Goal: Information Seeking & Learning: Check status

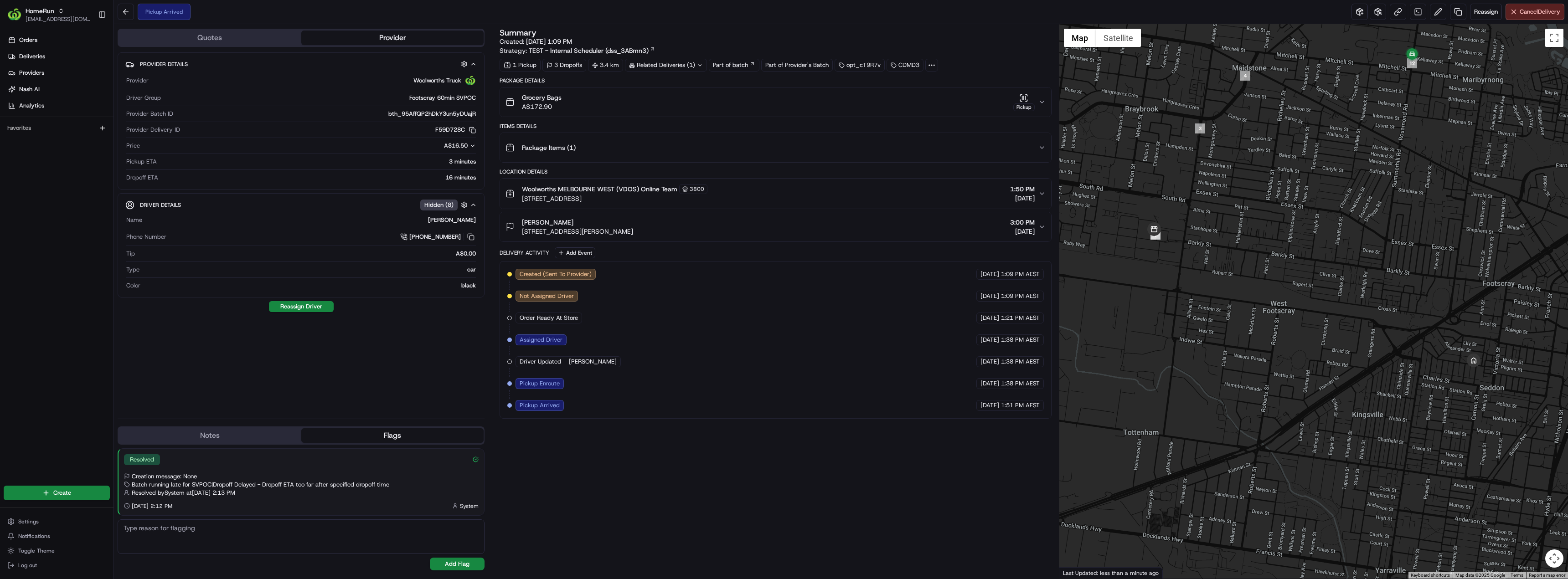
click at [730, 503] on div "Summary Created: 21/08/2025 1:09 PM Strategy: TEST - Internal Scheduler (dss_3A…" at bounding box center [775, 301] width 551 height 545
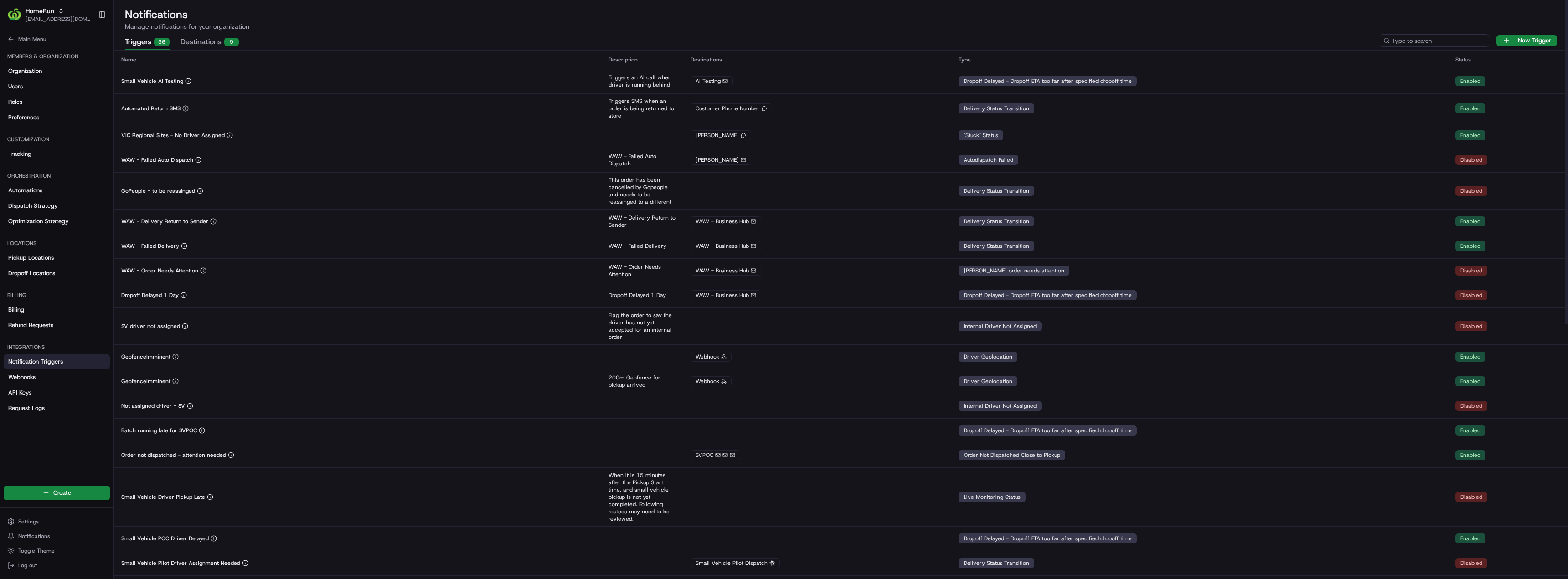
click at [1431, 40] on input at bounding box center [1435, 40] width 110 height 13
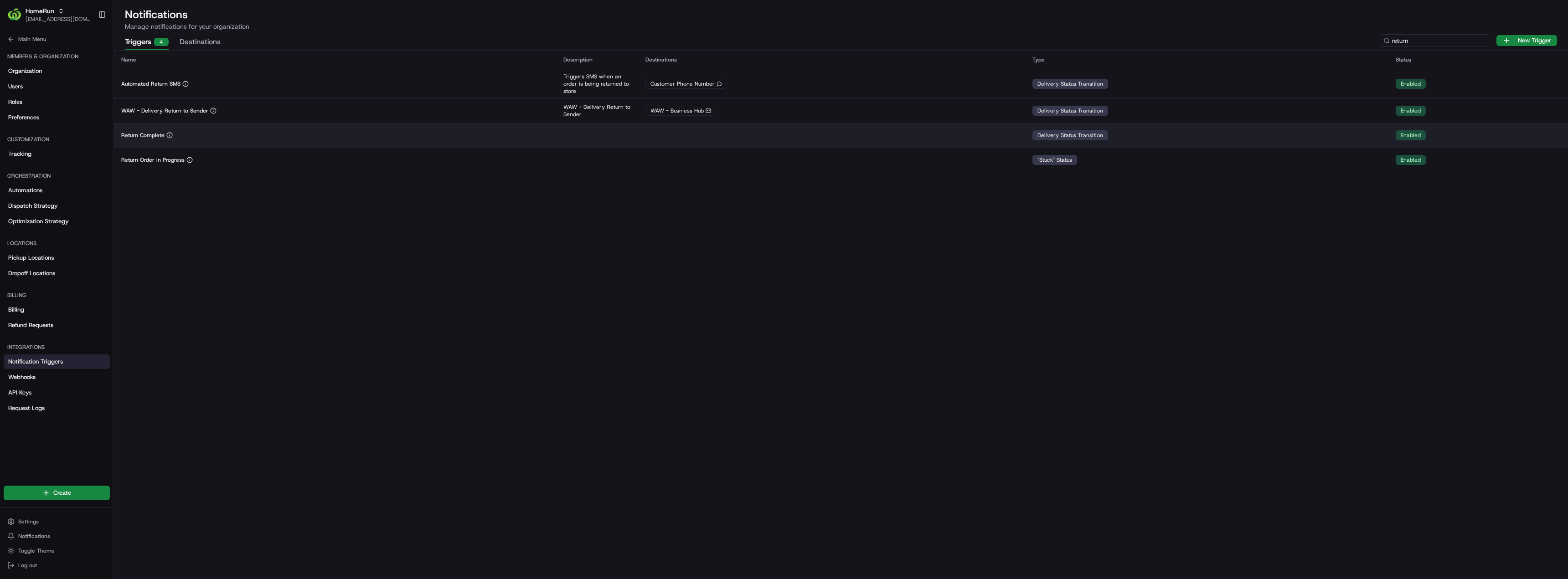
type input "return"
click at [618, 138] on td at bounding box center [597, 135] width 82 height 24
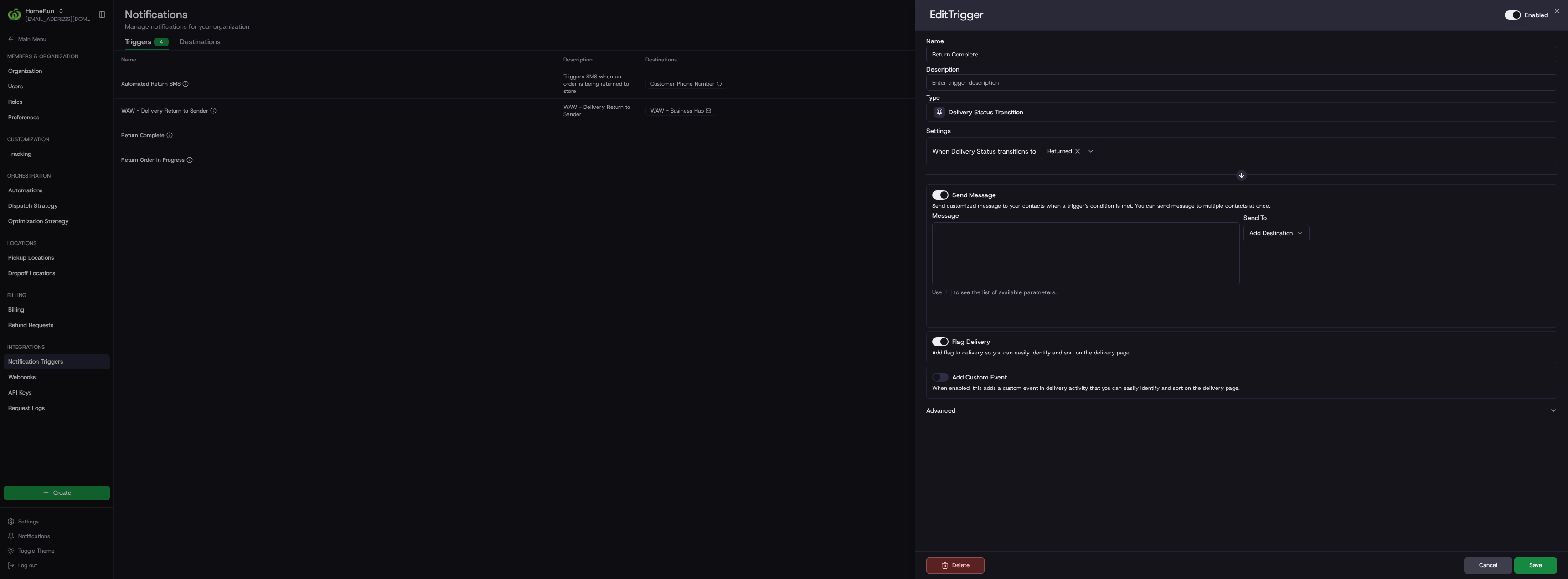
click at [1516, 16] on button "Enabled" at bounding box center [1513, 15] width 16 height 9
click at [1526, 561] on button "Save" at bounding box center [1536, 565] width 43 height 16
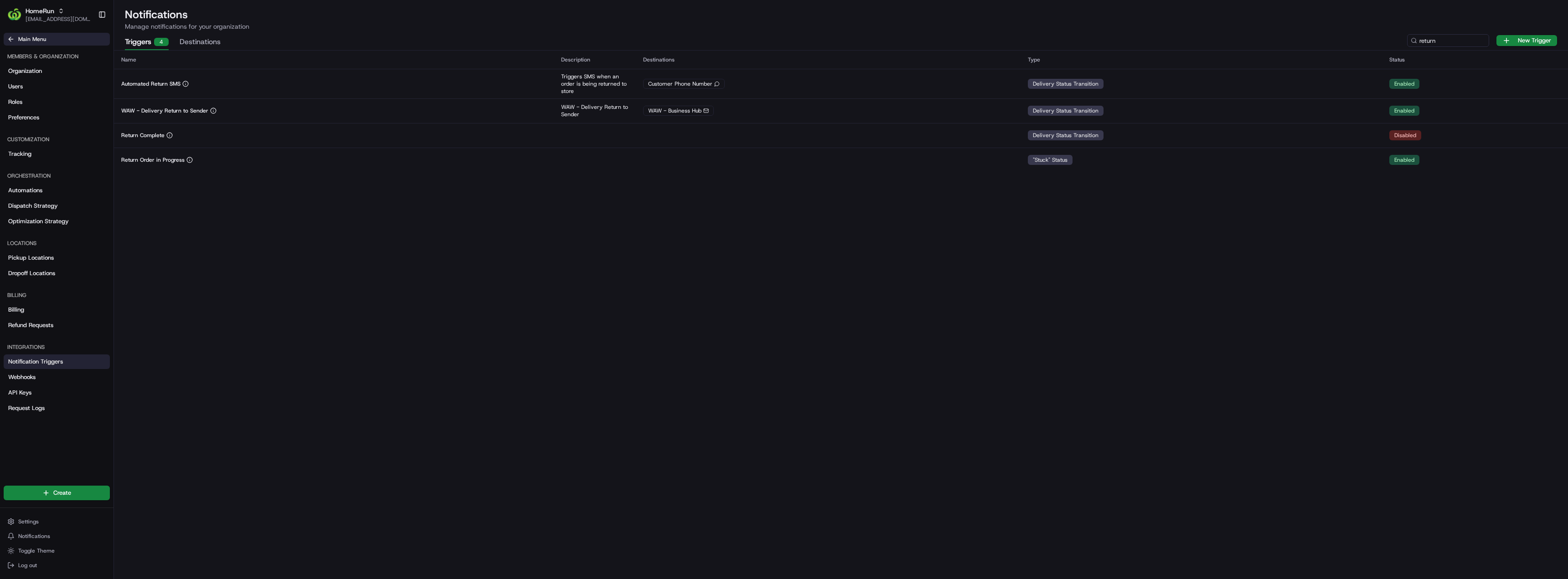
click at [12, 43] on icon at bounding box center [11, 39] width 7 height 7
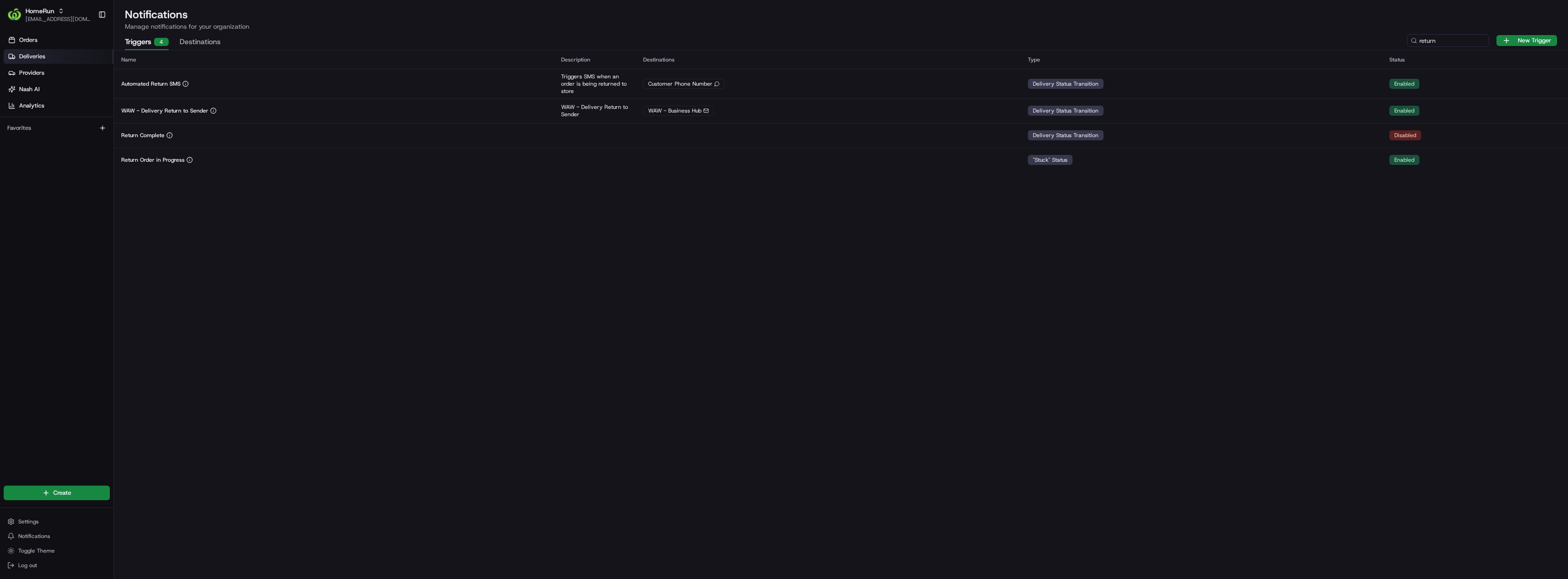
click at [42, 59] on span "Deliveries" at bounding box center [32, 56] width 26 height 8
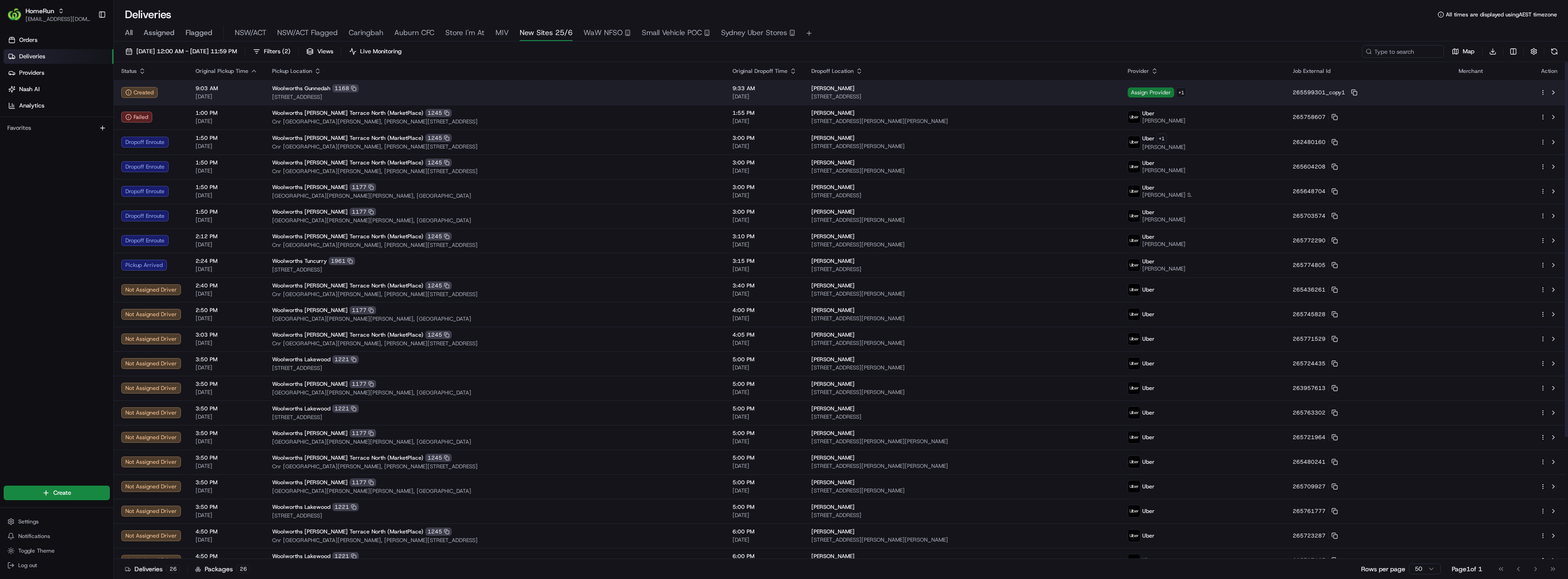
click at [1172, 90] on span "Assign Provider" at bounding box center [1151, 92] width 46 height 10
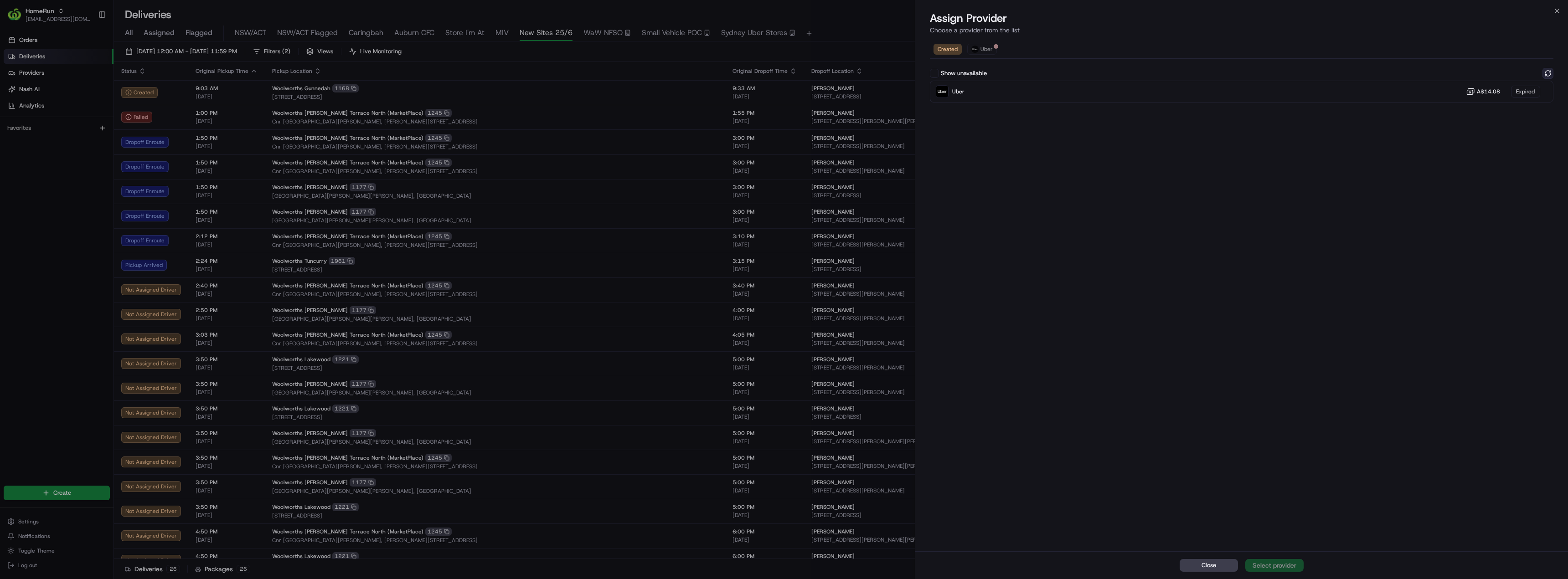
click at [1549, 74] on button at bounding box center [1548, 74] width 11 height 11
click at [1206, 93] on div "Uber Dropoff ETA 52 minutes A$14.08" at bounding box center [1242, 92] width 623 height 22
click at [1263, 563] on div "Assign Provider" at bounding box center [1274, 565] width 44 height 9
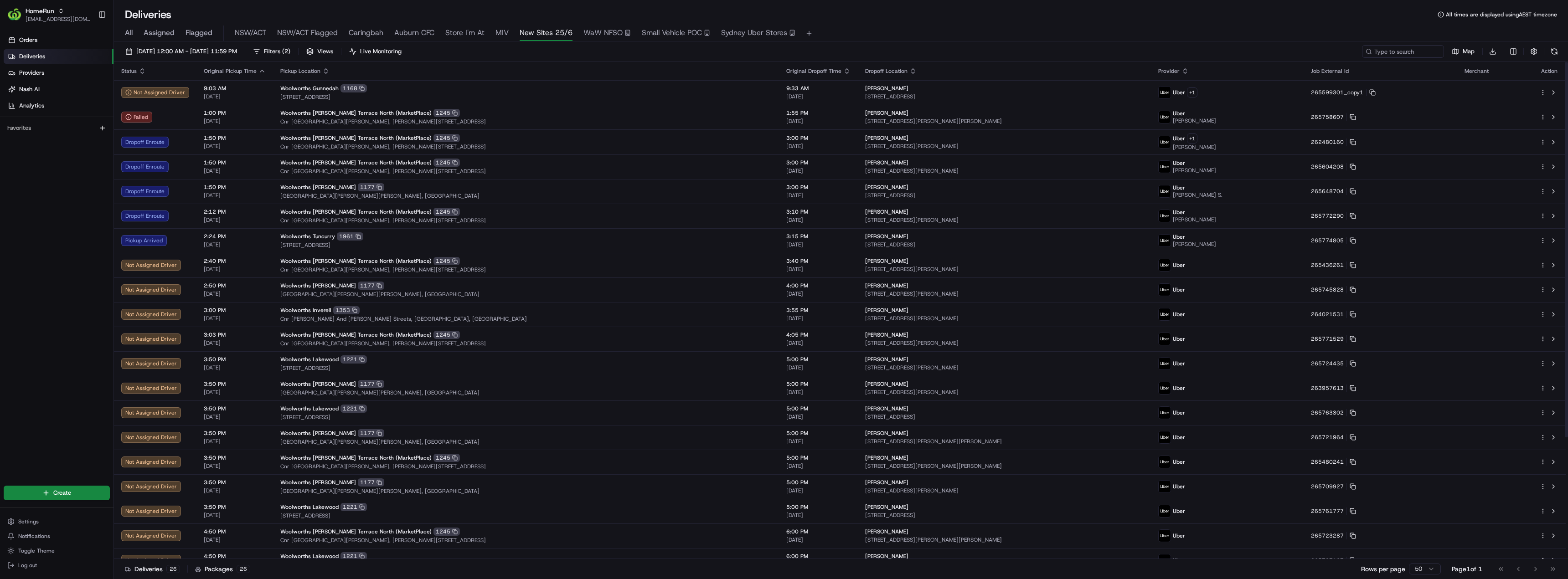
click at [685, 40] on button "Small Vehicle POC" at bounding box center [676, 33] width 68 height 15
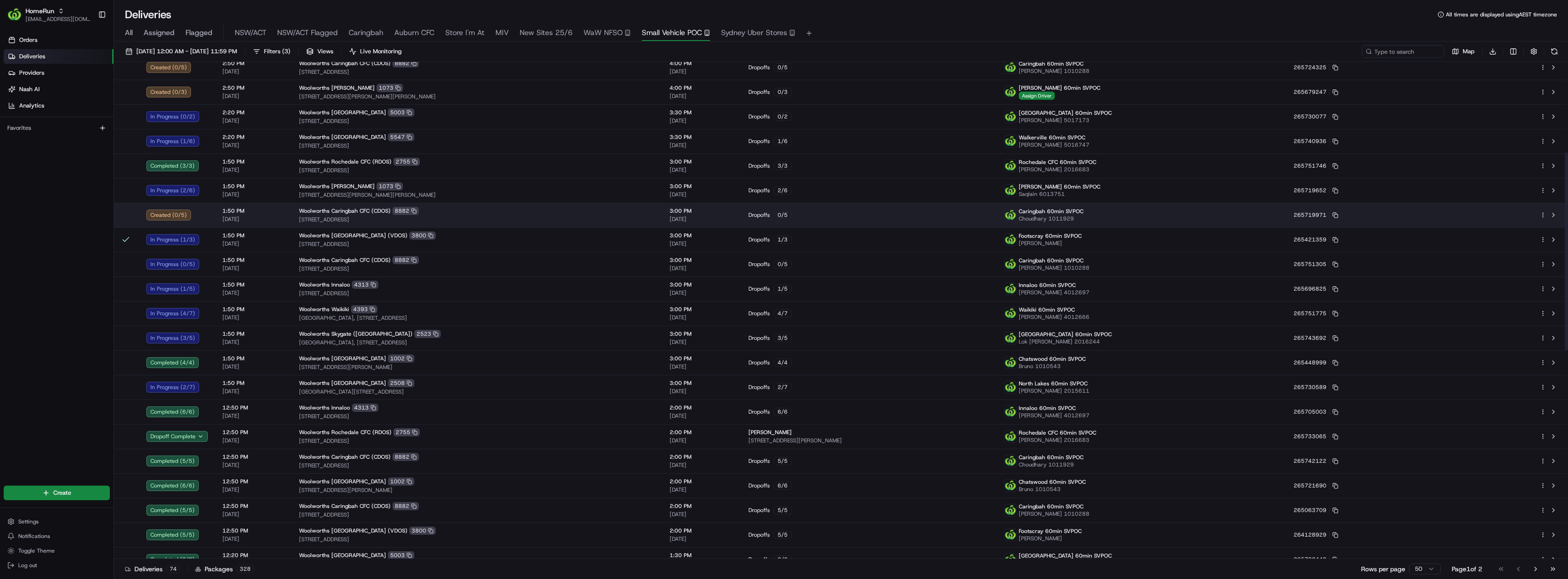
scroll to position [227, 0]
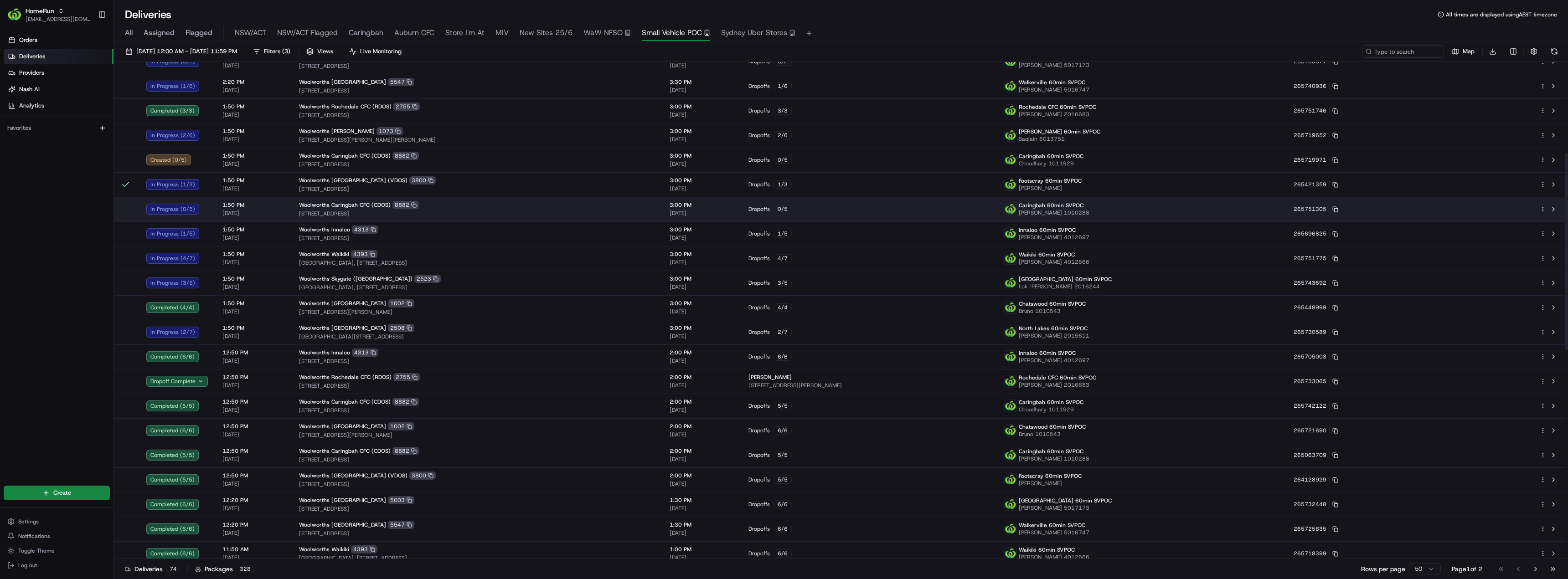
click at [443, 213] on span "[STREET_ADDRESS]" at bounding box center [477, 213] width 356 height 7
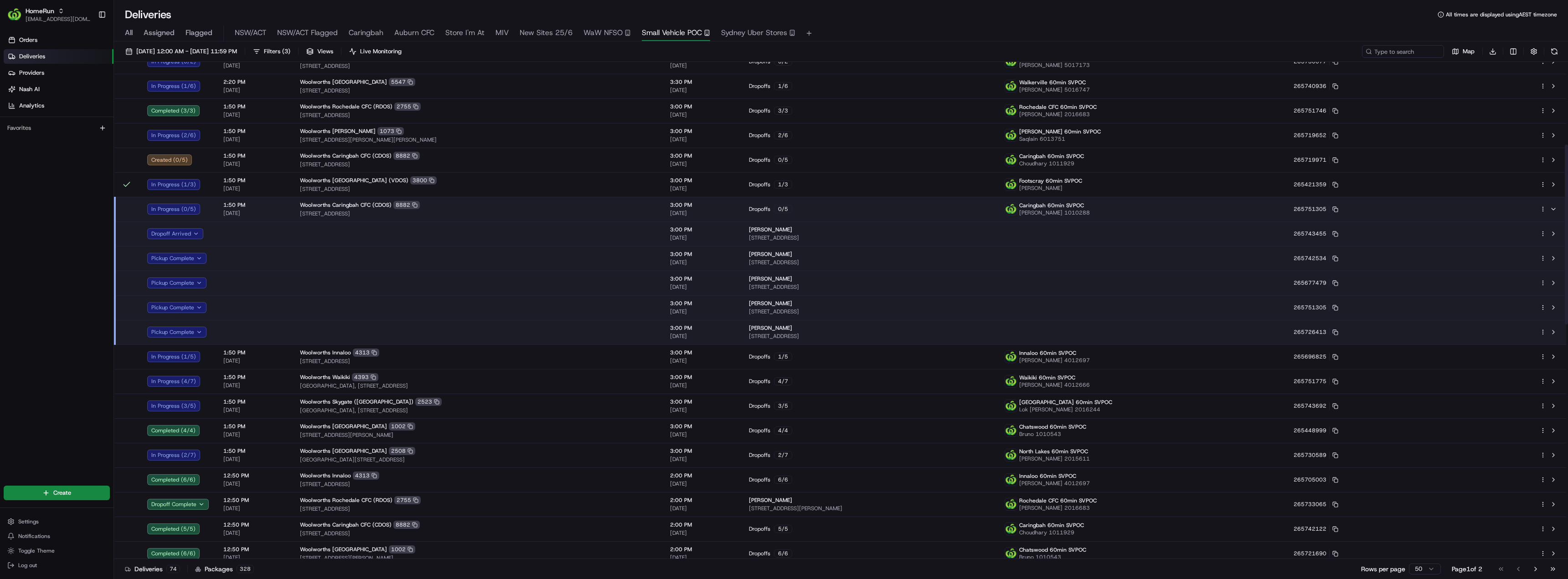
click at [443, 213] on span "[STREET_ADDRESS]" at bounding box center [478, 213] width 355 height 7
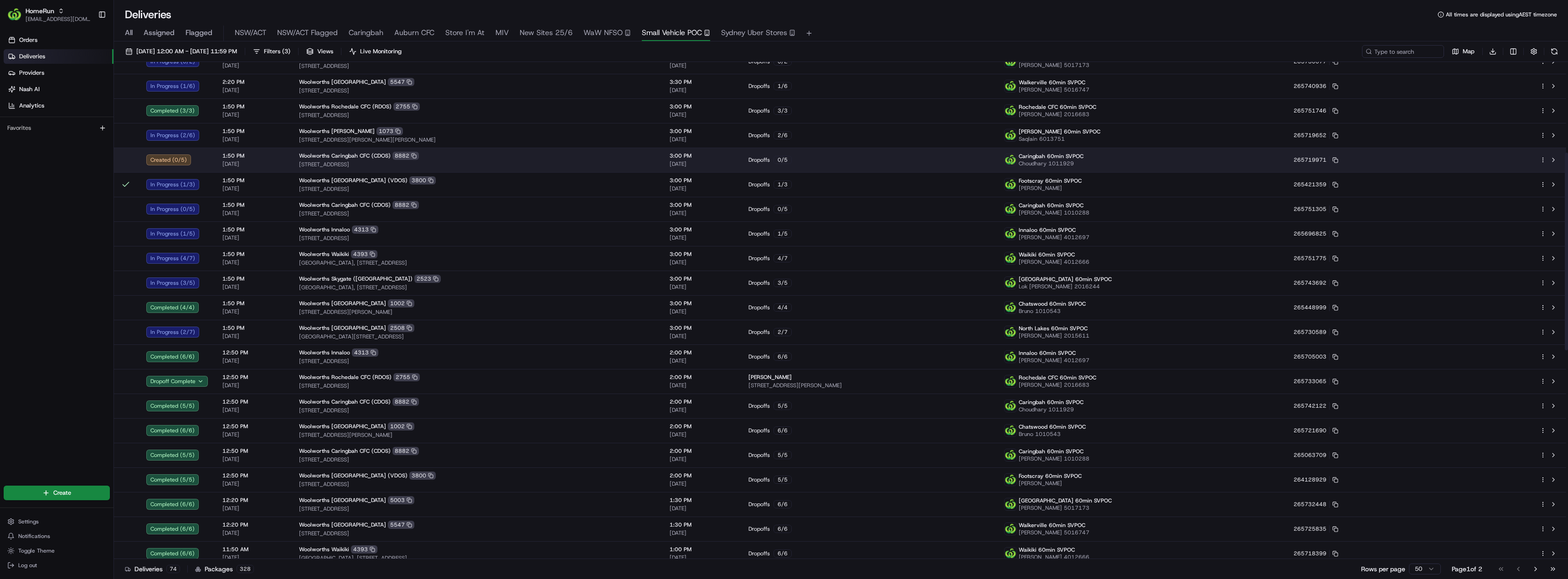
click at [440, 161] on span "[STREET_ADDRESS]" at bounding box center [477, 164] width 356 height 7
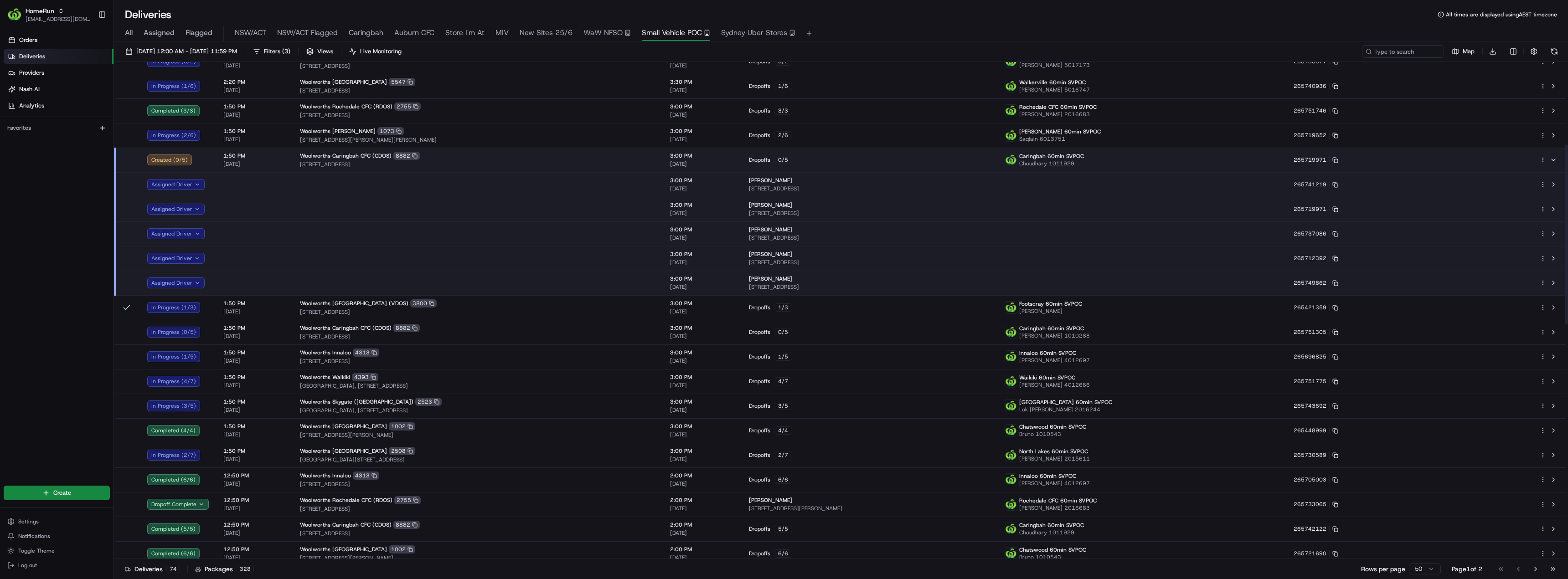
click at [411, 186] on td at bounding box center [478, 184] width 370 height 24
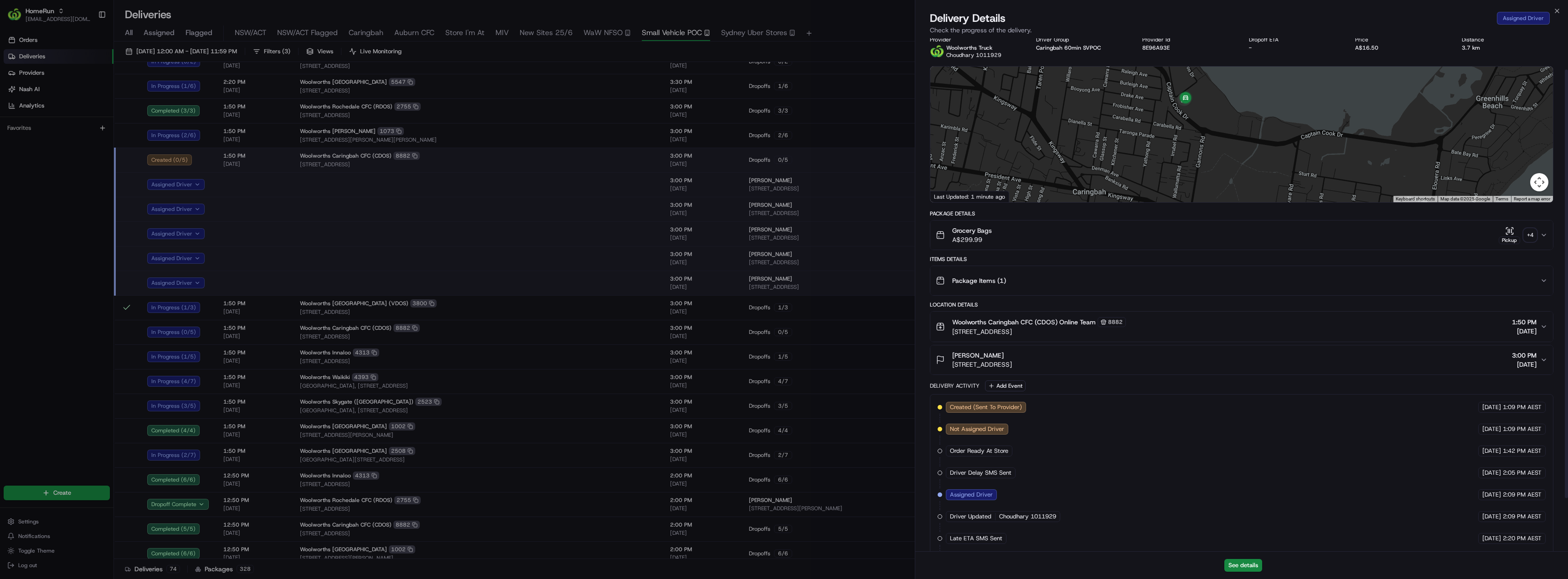
scroll to position [0, 0]
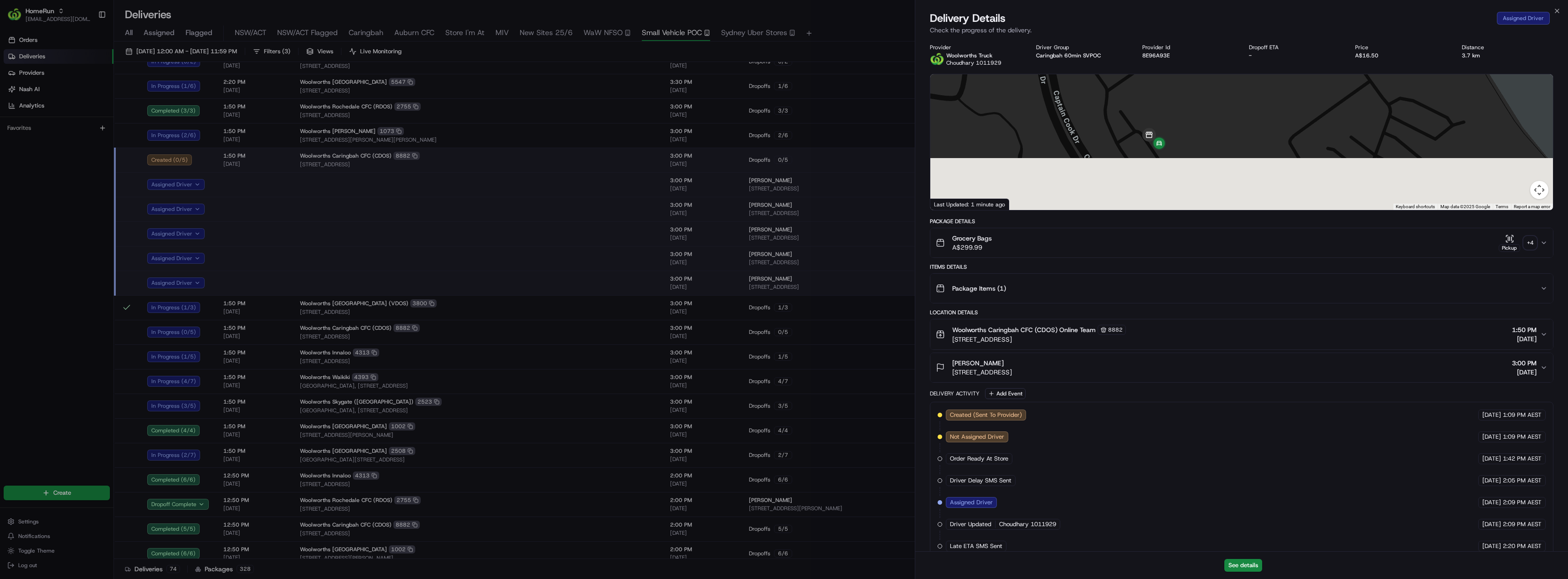
drag, startPoint x: 1207, startPoint y: 186, endPoint x: 1189, endPoint y: 109, distance: 79.1
click at [1189, 109] on div at bounding box center [1241, 142] width 623 height 136
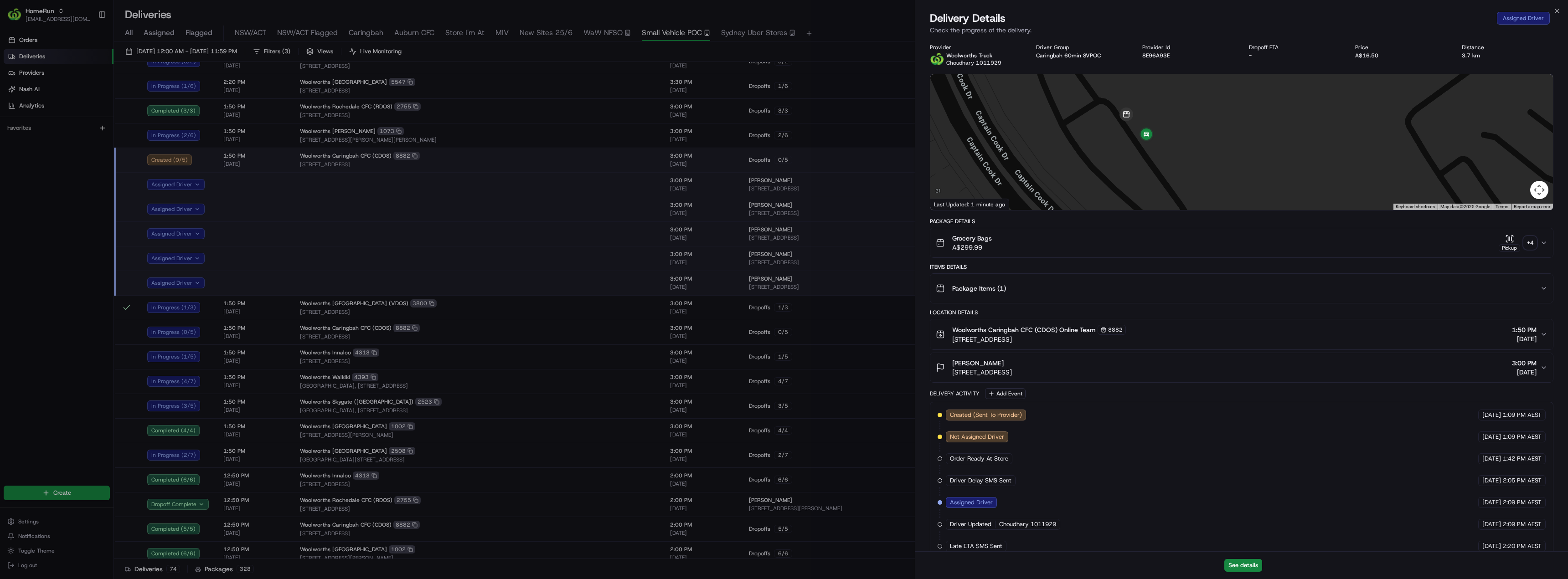
drag, startPoint x: 1199, startPoint y: 170, endPoint x: 1171, endPoint y: 113, distance: 63.5
click at [1171, 113] on div at bounding box center [1241, 142] width 623 height 136
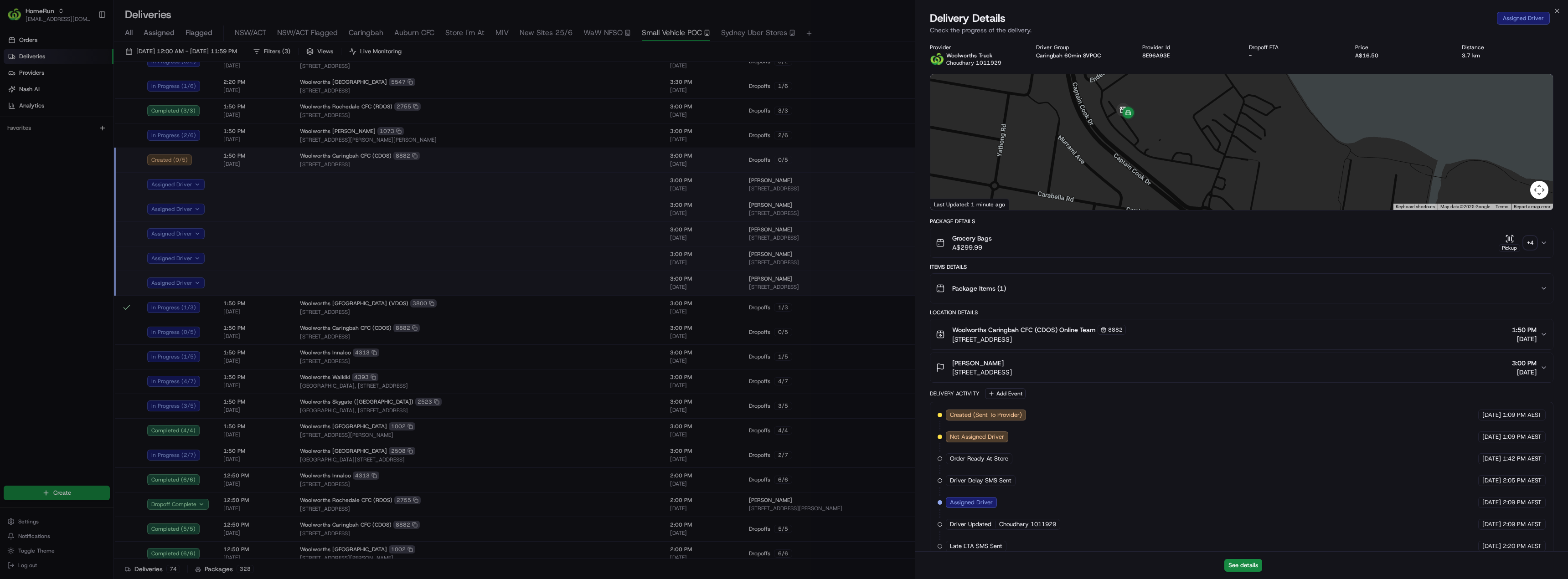
drag, startPoint x: 1182, startPoint y: 113, endPoint x: 1150, endPoint y: 122, distance: 33.2
click at [1150, 122] on div at bounding box center [1241, 142] width 623 height 136
click at [1246, 569] on button "See details" at bounding box center [1243, 565] width 38 height 13
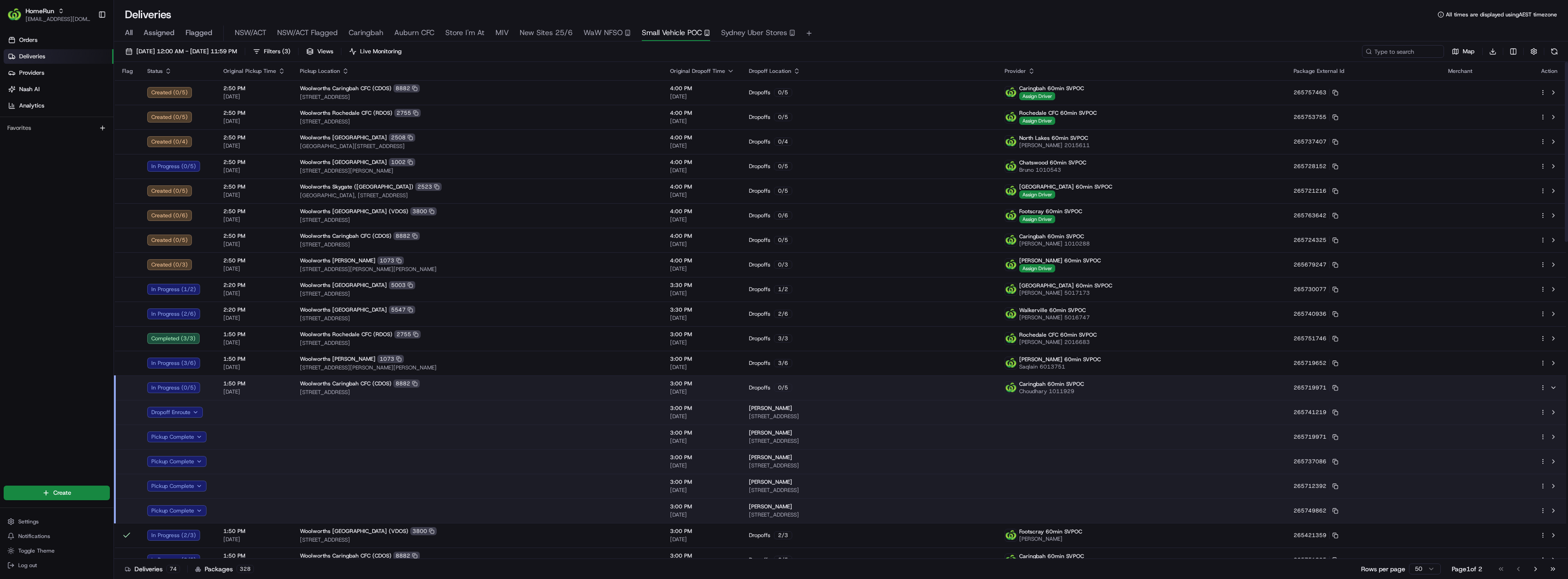
click at [444, 386] on div "Woolworths Caringbah CFC (CDOS) 8882" at bounding box center [478, 383] width 355 height 8
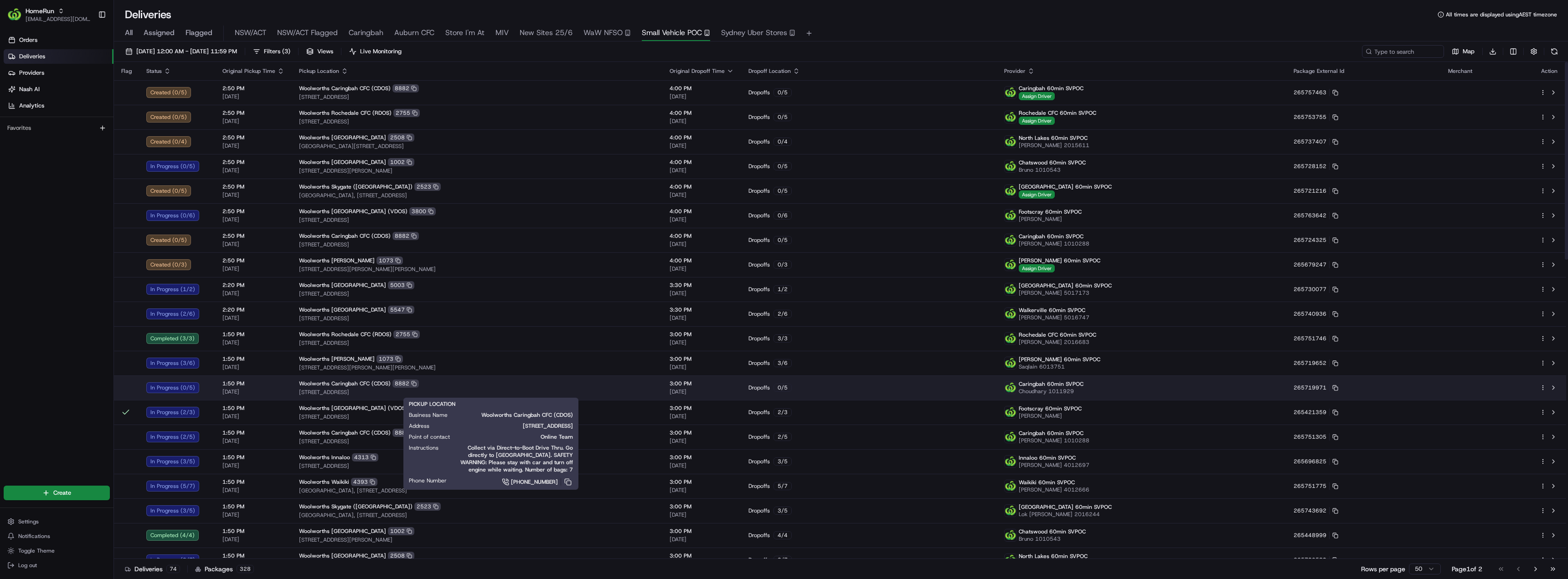
click at [451, 386] on div "Woolworths Caringbah CFC (CDOS) 8882" at bounding box center [477, 383] width 356 height 8
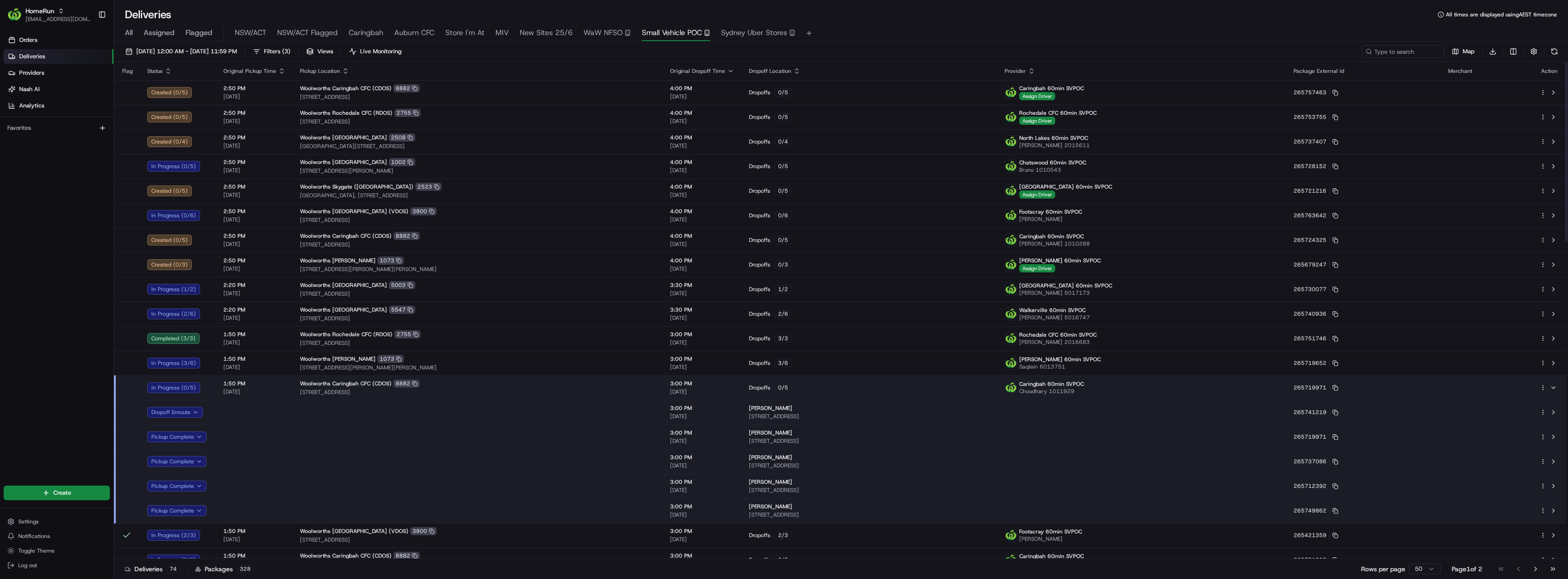
scroll to position [46, 0]
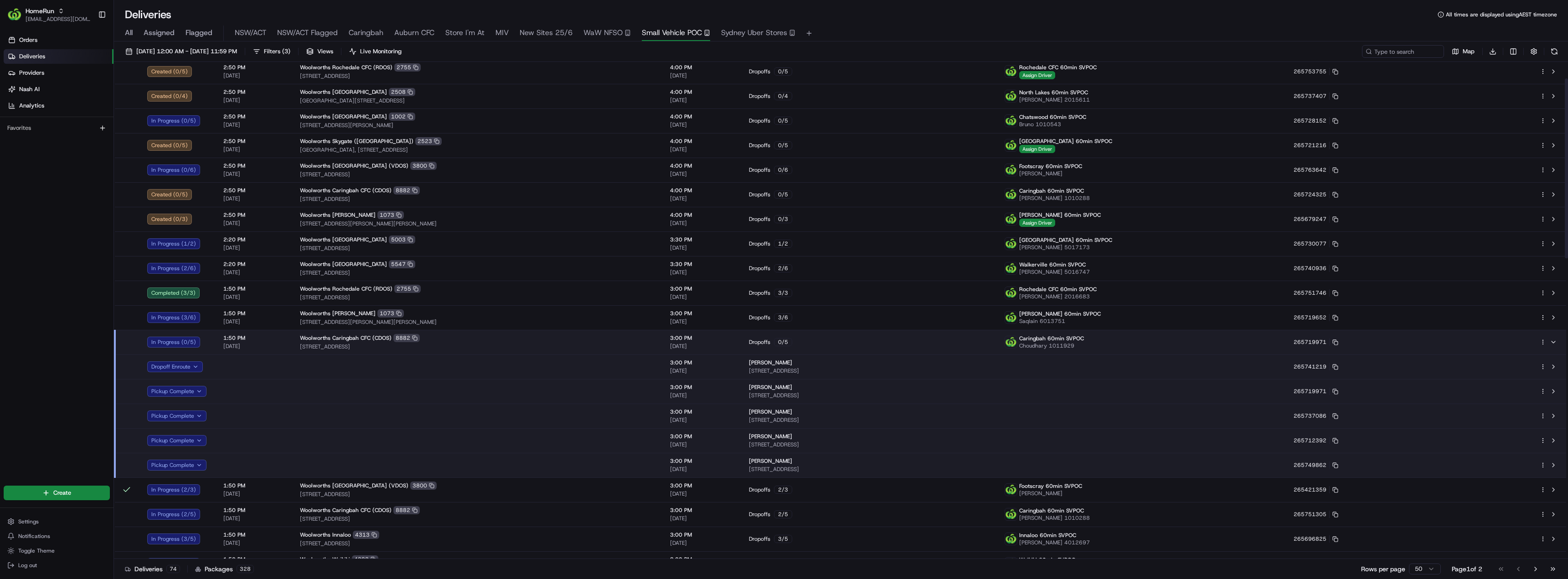
click at [436, 369] on td at bounding box center [478, 367] width 370 height 24
click at [457, 464] on td at bounding box center [478, 465] width 370 height 24
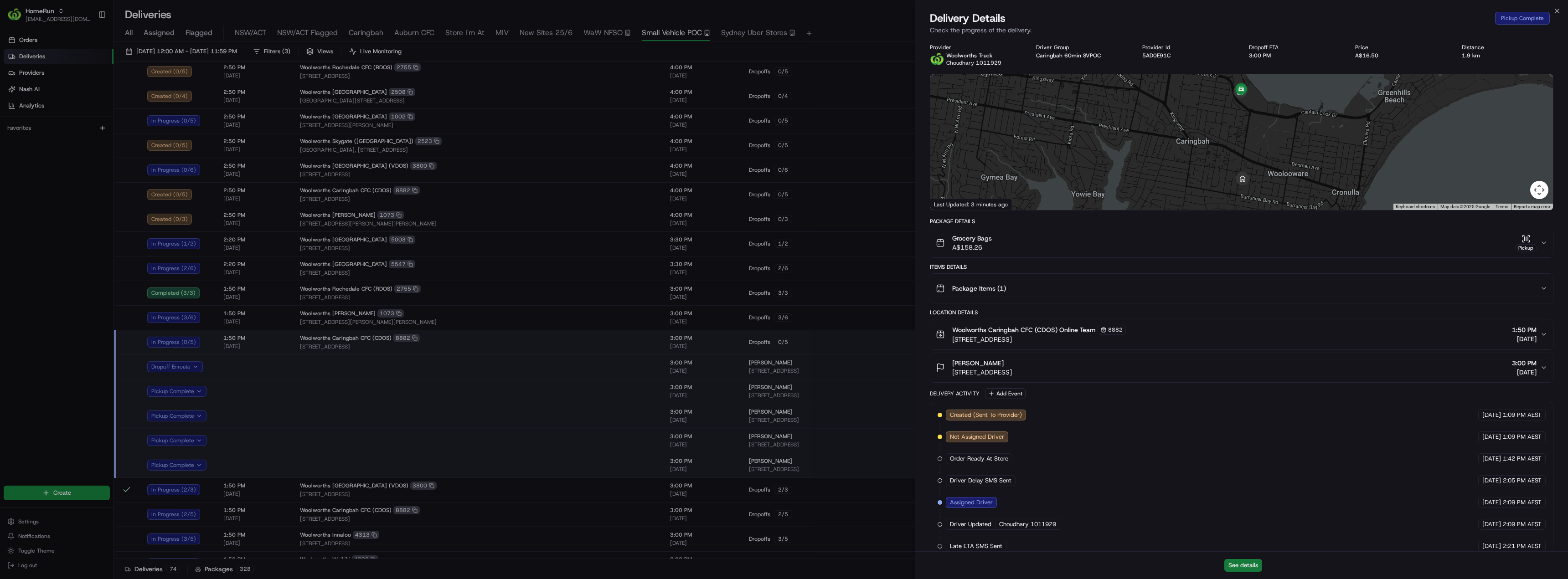
click at [1261, 566] on button "See details" at bounding box center [1243, 565] width 38 height 13
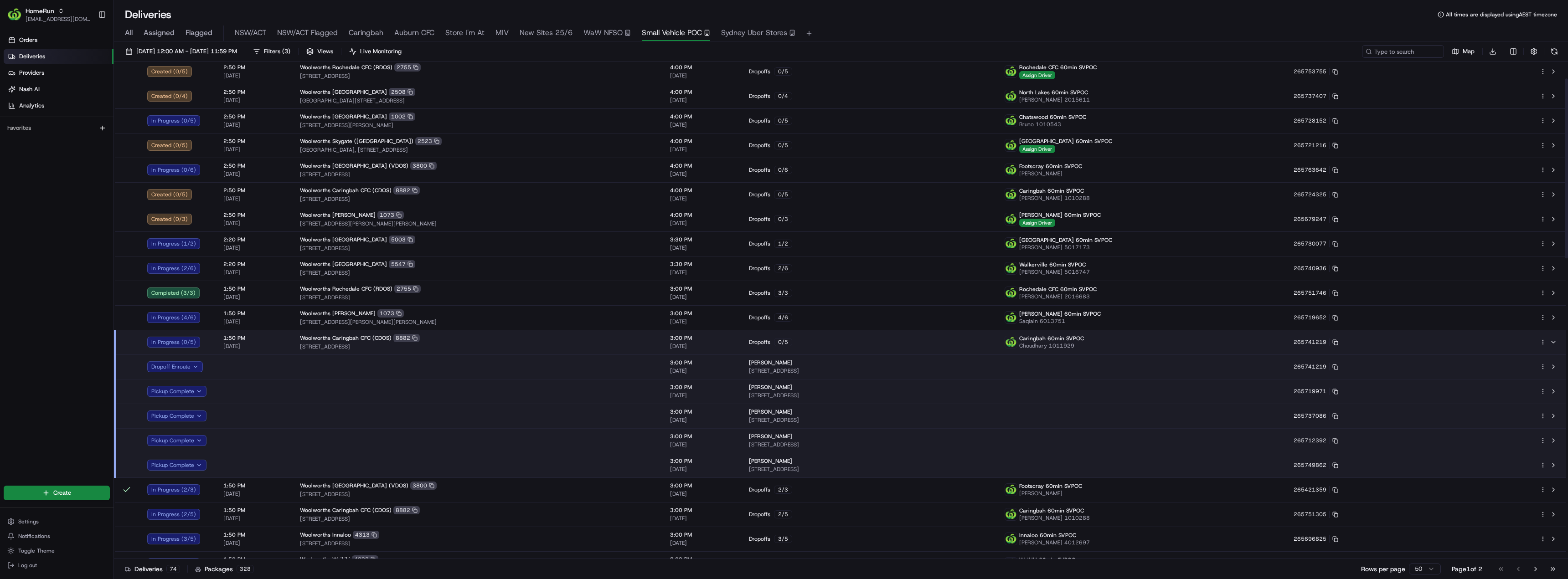
click at [501, 340] on div "Woolworths Caringbah CFC (CDOS) 8882" at bounding box center [478, 338] width 355 height 8
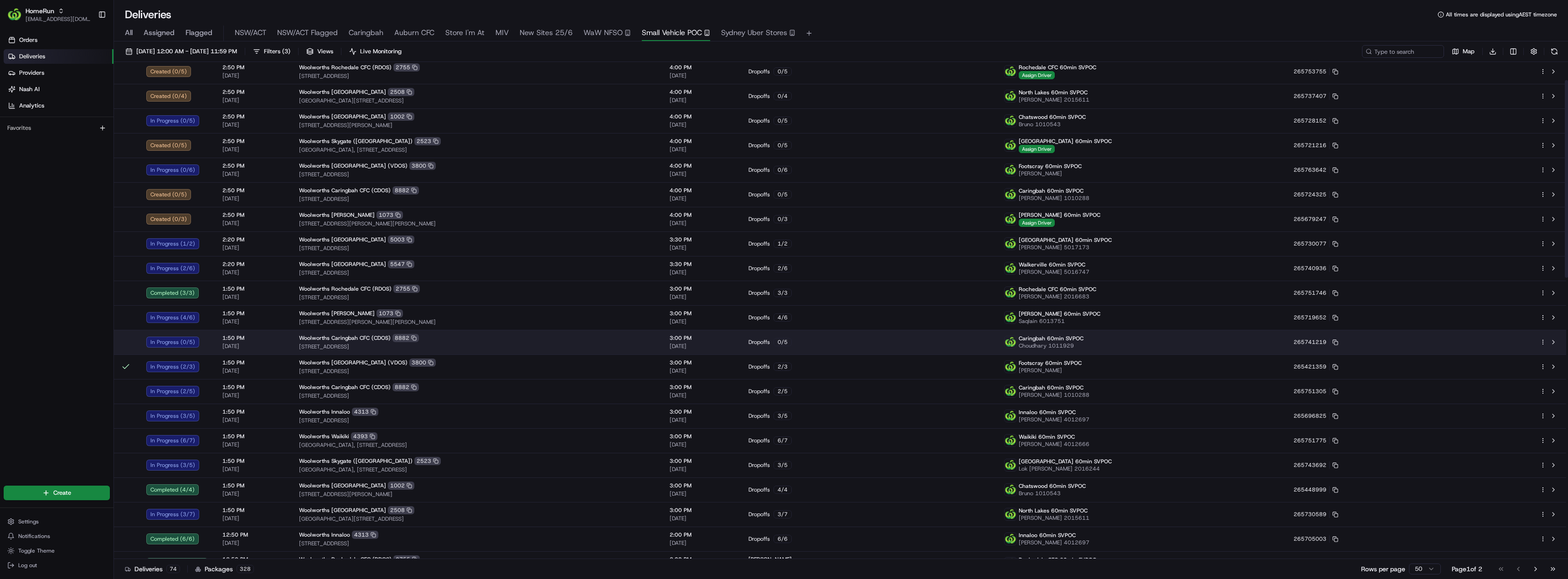
click at [501, 340] on div "Woolworths Caringbah CFC (CDOS) 8882" at bounding box center [477, 338] width 356 height 8
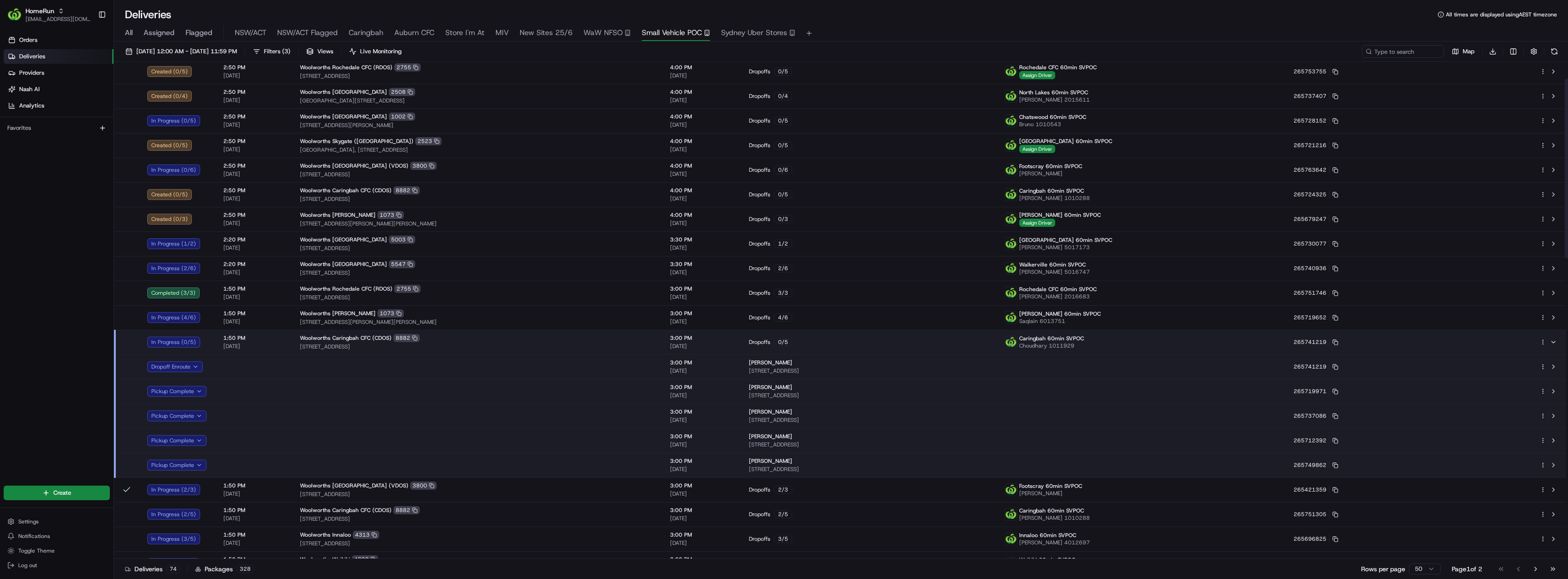
click at [1543, 341] on html "HomeRun kjones6@woolworths.com.au Toggle Sidebar Orders Deliveries Providers Na…" at bounding box center [784, 290] width 1568 height 579
click at [1510, 371] on span "Delivery Details" at bounding box center [1503, 371] width 41 height 7
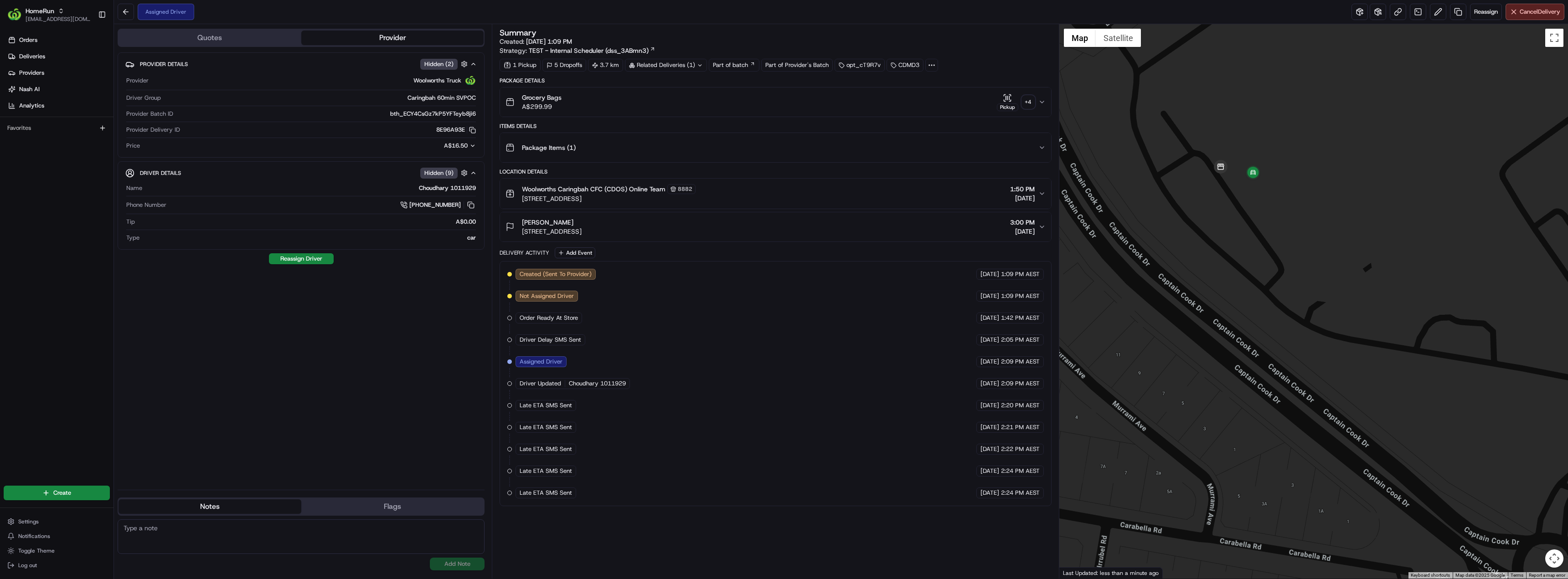
drag, startPoint x: 1283, startPoint y: 199, endPoint x: 1275, endPoint y: 204, distance: 9.4
click at [1275, 204] on div at bounding box center [1314, 301] width 509 height 554
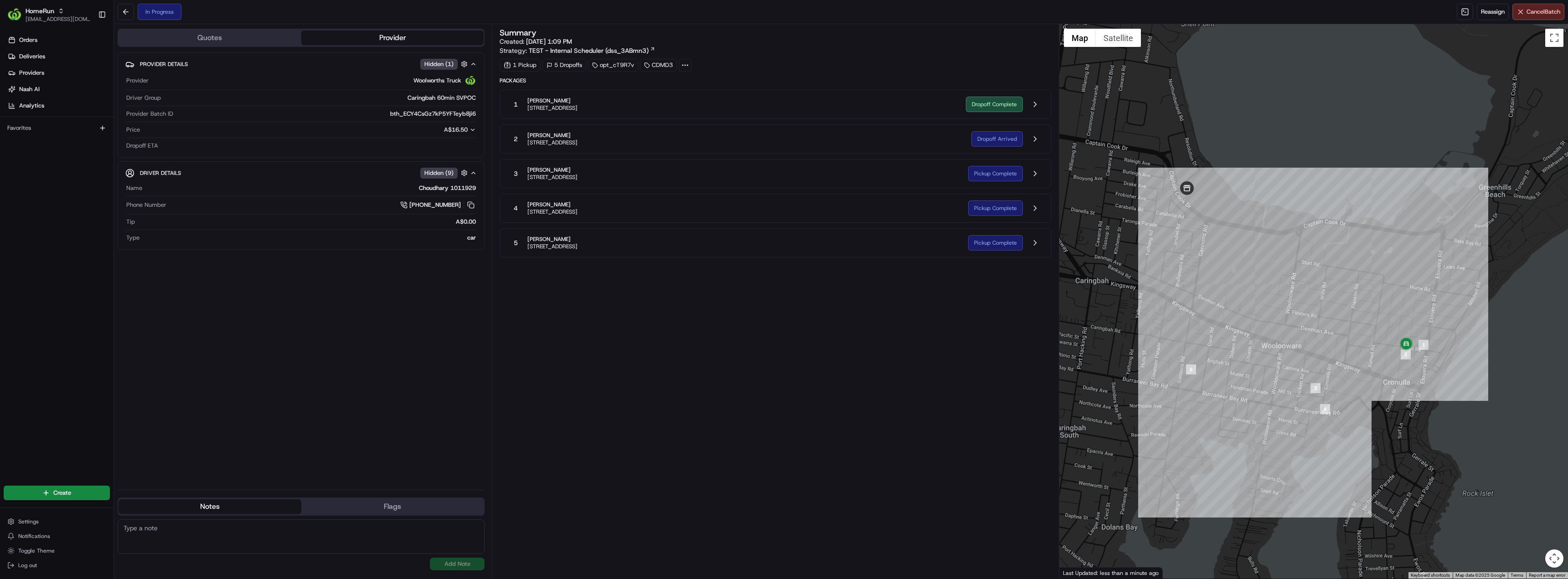
click at [688, 102] on div "1 [PERSON_NAME] [STREET_ADDRESS][PERSON_NAME]" at bounding box center [732, 104] width 451 height 16
click at [1034, 103] on button at bounding box center [1035, 104] width 17 height 17
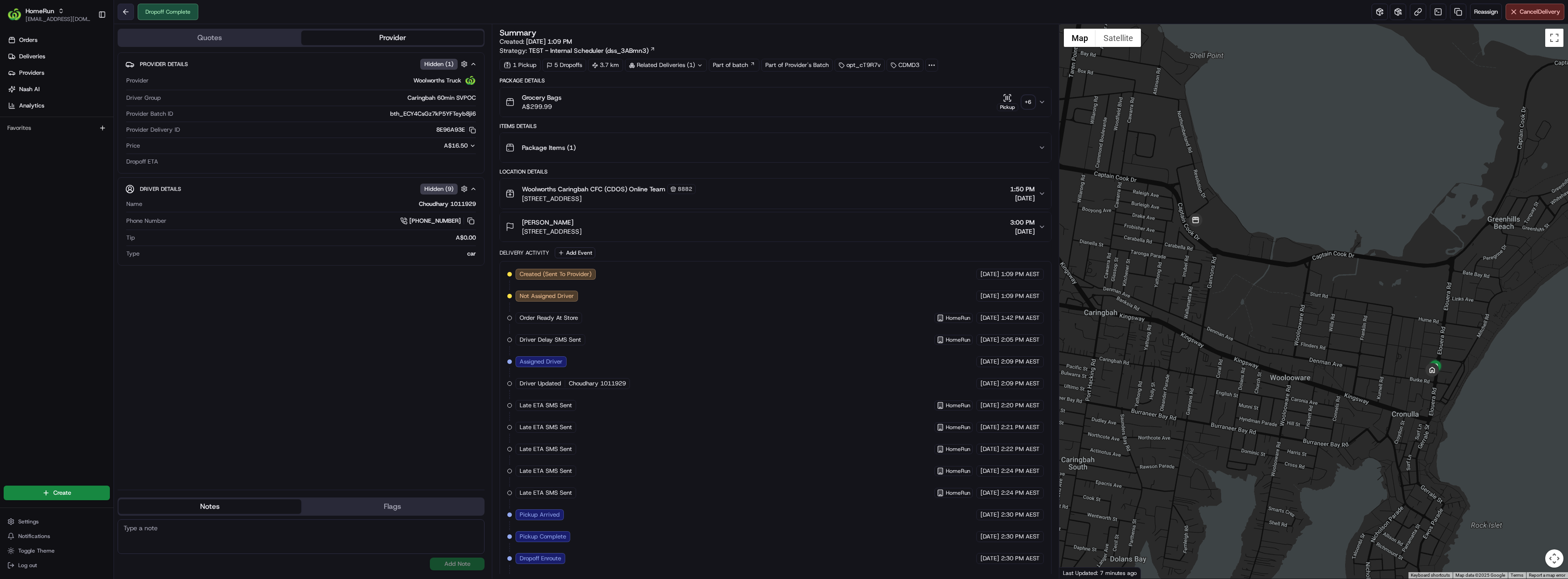
click at [121, 12] on button at bounding box center [125, 12] width 16 height 16
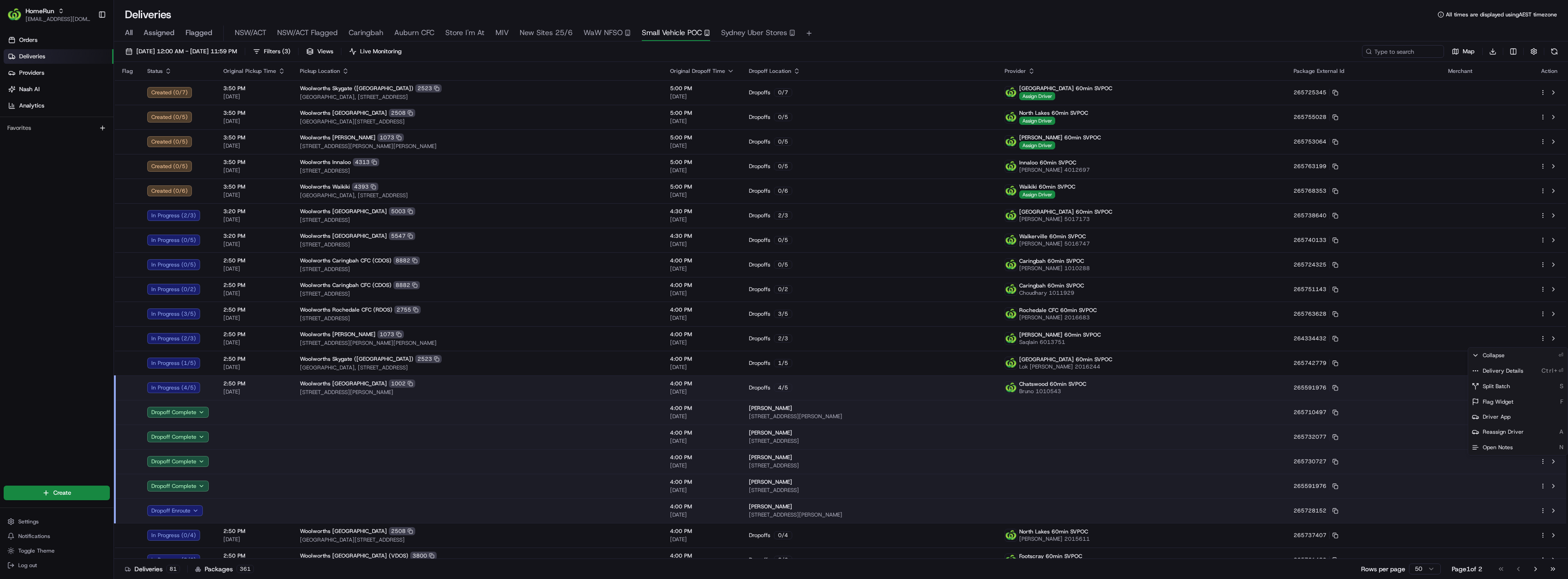
scroll to position [46, 0]
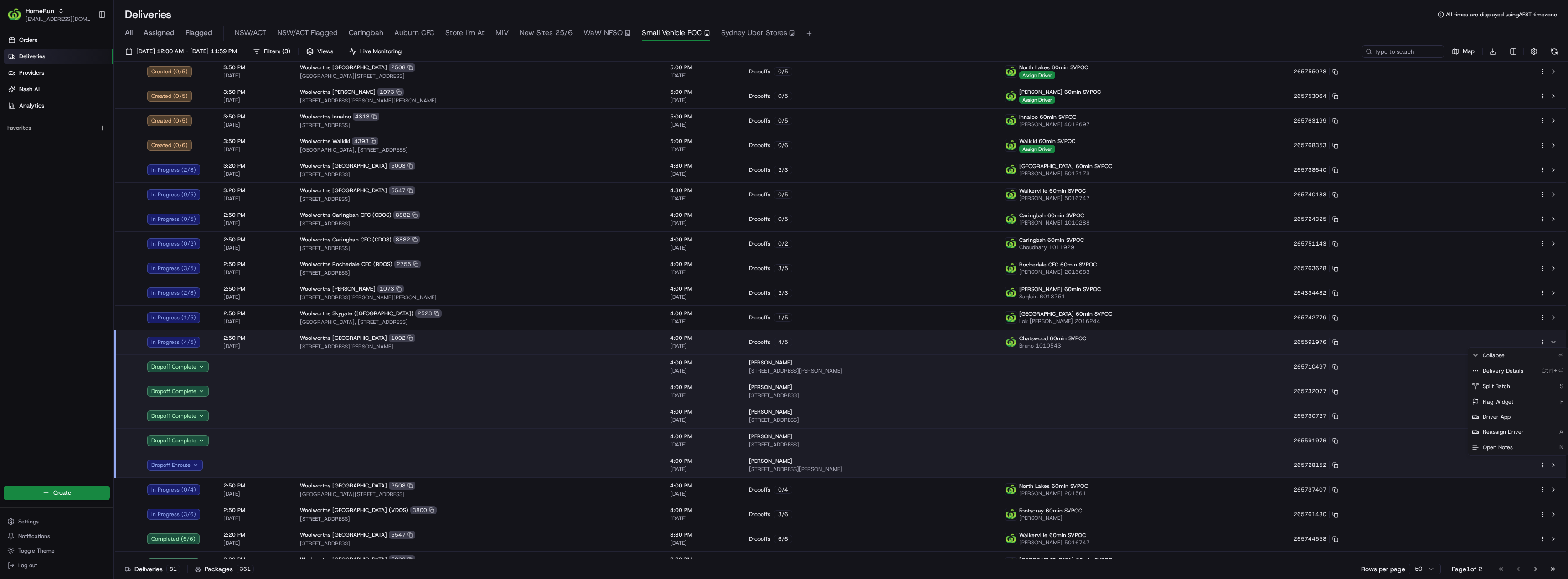
click at [130, 33] on html "HomeRun [EMAIL_ADDRESS][DOMAIN_NAME] Toggle Sidebar Orders Deliveries Providers…" at bounding box center [784, 290] width 1568 height 579
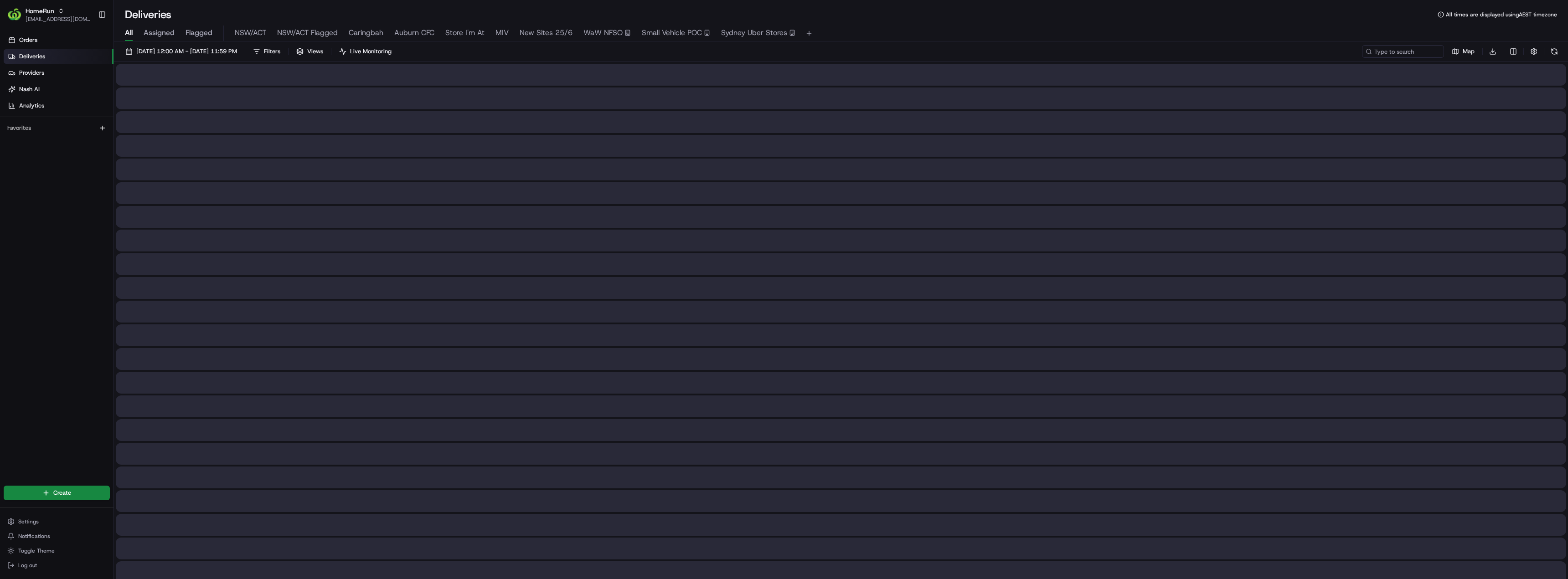
click at [127, 33] on span "All" at bounding box center [128, 33] width 8 height 11
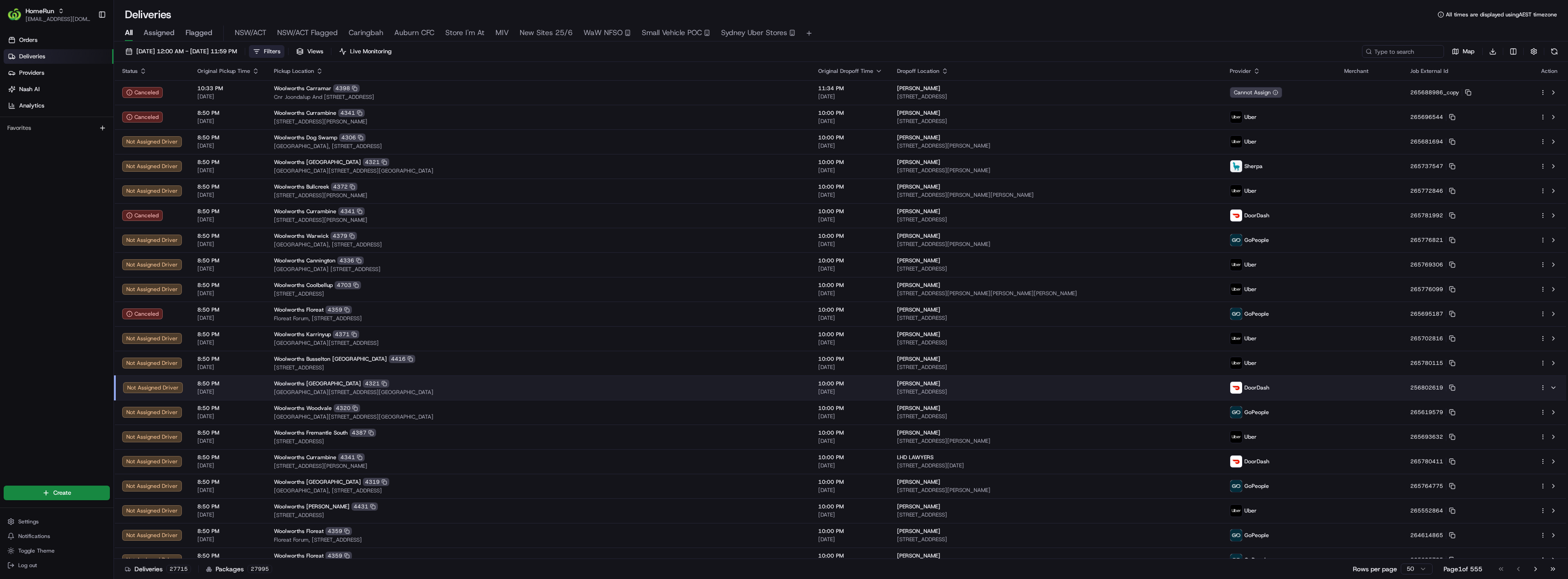
click at [281, 52] on span "Filters" at bounding box center [272, 51] width 16 height 8
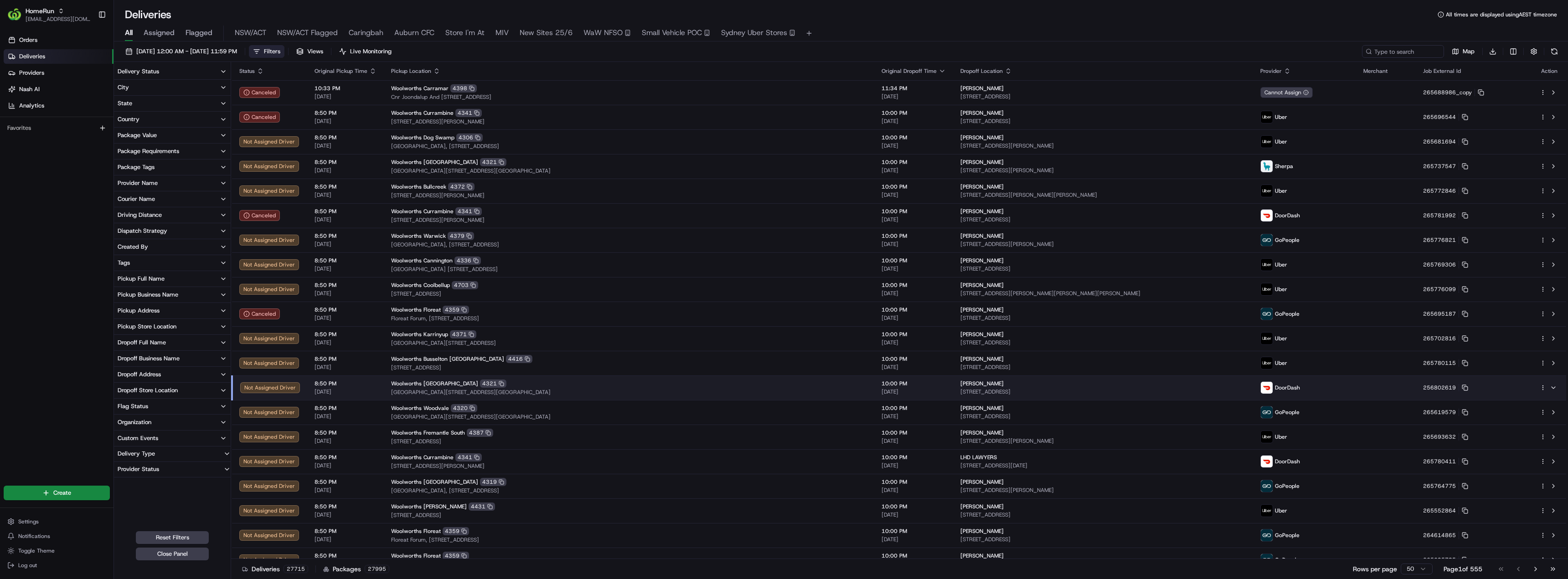
click at [167, 300] on button "Pickup Business Name" at bounding box center [172, 294] width 117 height 15
click at [167, 313] on input at bounding box center [178, 311] width 102 height 15
type input "rose bay"
click at [161, 327] on label "Woolworths Rose Bay - Direct to Boot Only" at bounding box center [161, 327] width 68 height 7
click at [123, 327] on Only "Woolworths Rose Bay - Direct to Boot Only" at bounding box center [119, 327] width 7 height 7
